Goal: Task Accomplishment & Management: Use online tool/utility

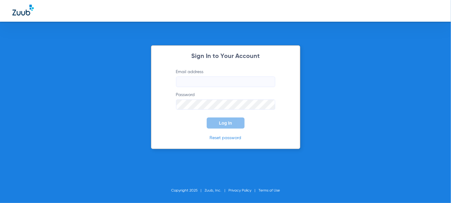
type input "[EMAIL_ADDRESS][DOMAIN_NAME]"
click at [217, 119] on button "Log In" at bounding box center [226, 123] width 38 height 11
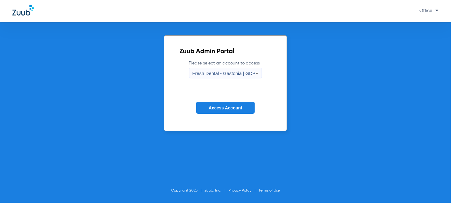
click at [230, 72] on span "Fresh Dental - Gastonia | GDP" at bounding box center [224, 73] width 63 height 5
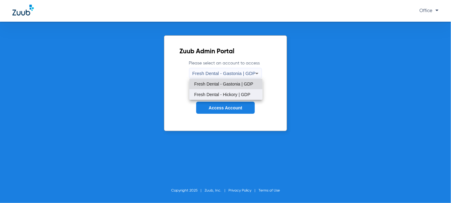
click at [219, 94] on span "Fresh Dental - Hickory | GDP" at bounding box center [222, 94] width 56 height 4
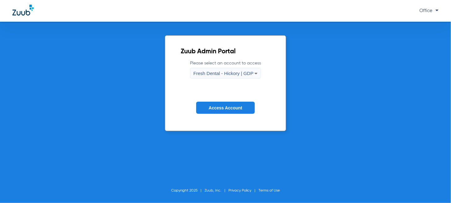
click at [226, 107] on span "Access Account" at bounding box center [225, 107] width 33 height 5
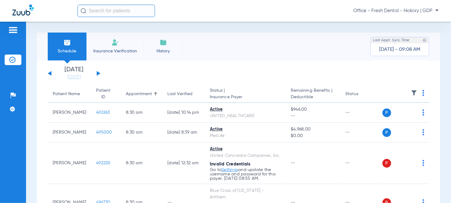
click at [97, 75] on div "[DATE] [DATE] [DATE] [DATE] [DATE] [DATE] [DATE] [DATE] [DATE] [DATE] [DATE] [D…" at bounding box center [74, 74] width 53 height 14
click at [97, 74] on button at bounding box center [99, 73] width 4 height 5
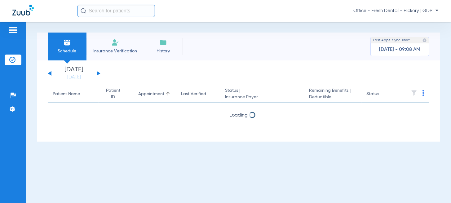
click at [97, 74] on button at bounding box center [99, 73] width 4 height 5
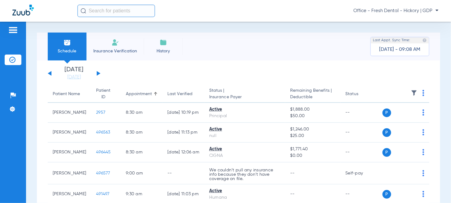
click at [97, 74] on button at bounding box center [99, 73] width 4 height 5
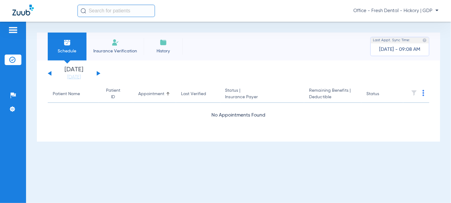
click at [98, 74] on button at bounding box center [99, 73] width 4 height 5
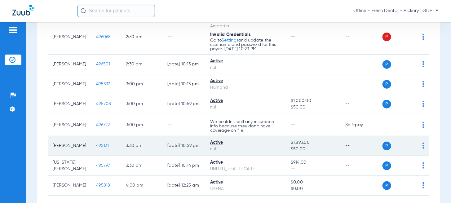
scroll to position [568, 0]
